Goal: Task Accomplishment & Management: Manage account settings

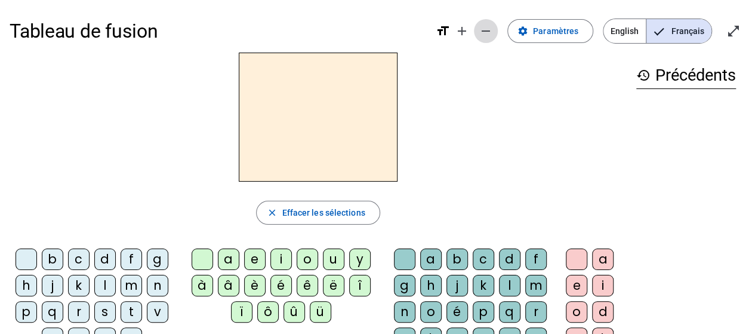
click at [487, 27] on mat-icon "remove" at bounding box center [486, 31] width 14 height 14
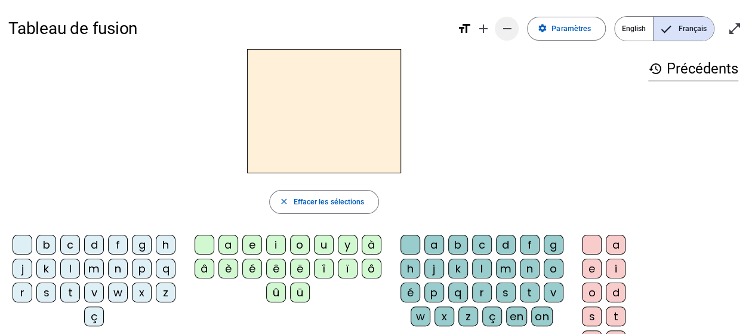
click at [487, 27] on mat-icon "add" at bounding box center [483, 28] width 14 height 14
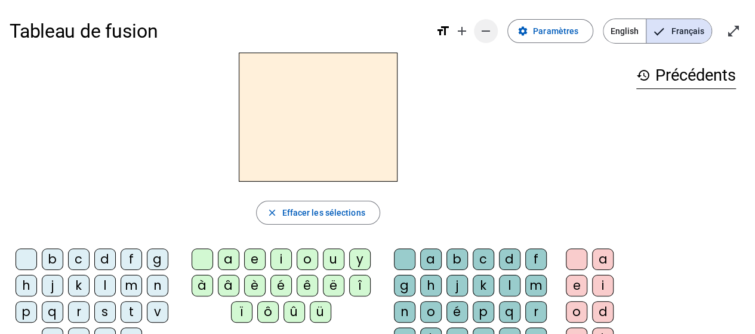
click at [487, 27] on mat-icon "remove" at bounding box center [486, 31] width 14 height 14
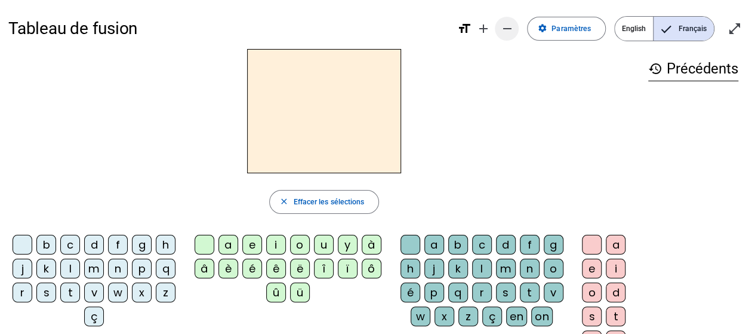
click at [502, 26] on mat-icon "remove" at bounding box center [507, 28] width 14 height 14
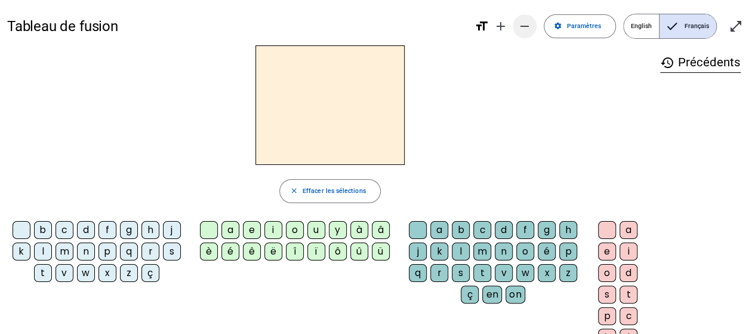
click at [530, 28] on mat-icon "remove" at bounding box center [525, 26] width 14 height 14
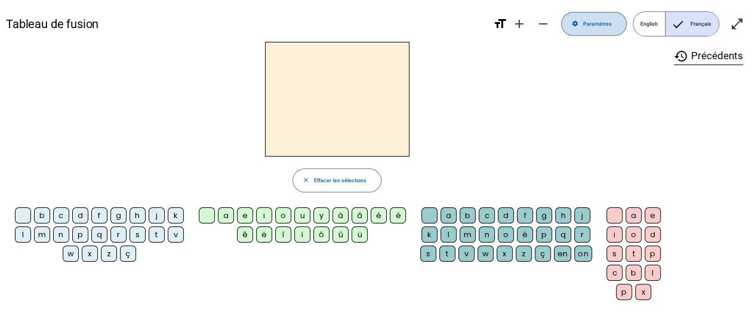
click at [608, 25] on span "Paramètres" at bounding box center [597, 24] width 29 height 9
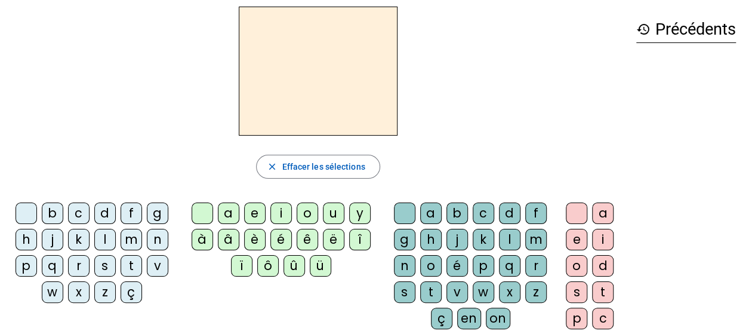
scroll to position [47, 0]
